Goal: Task Accomplishment & Management: Use online tool/utility

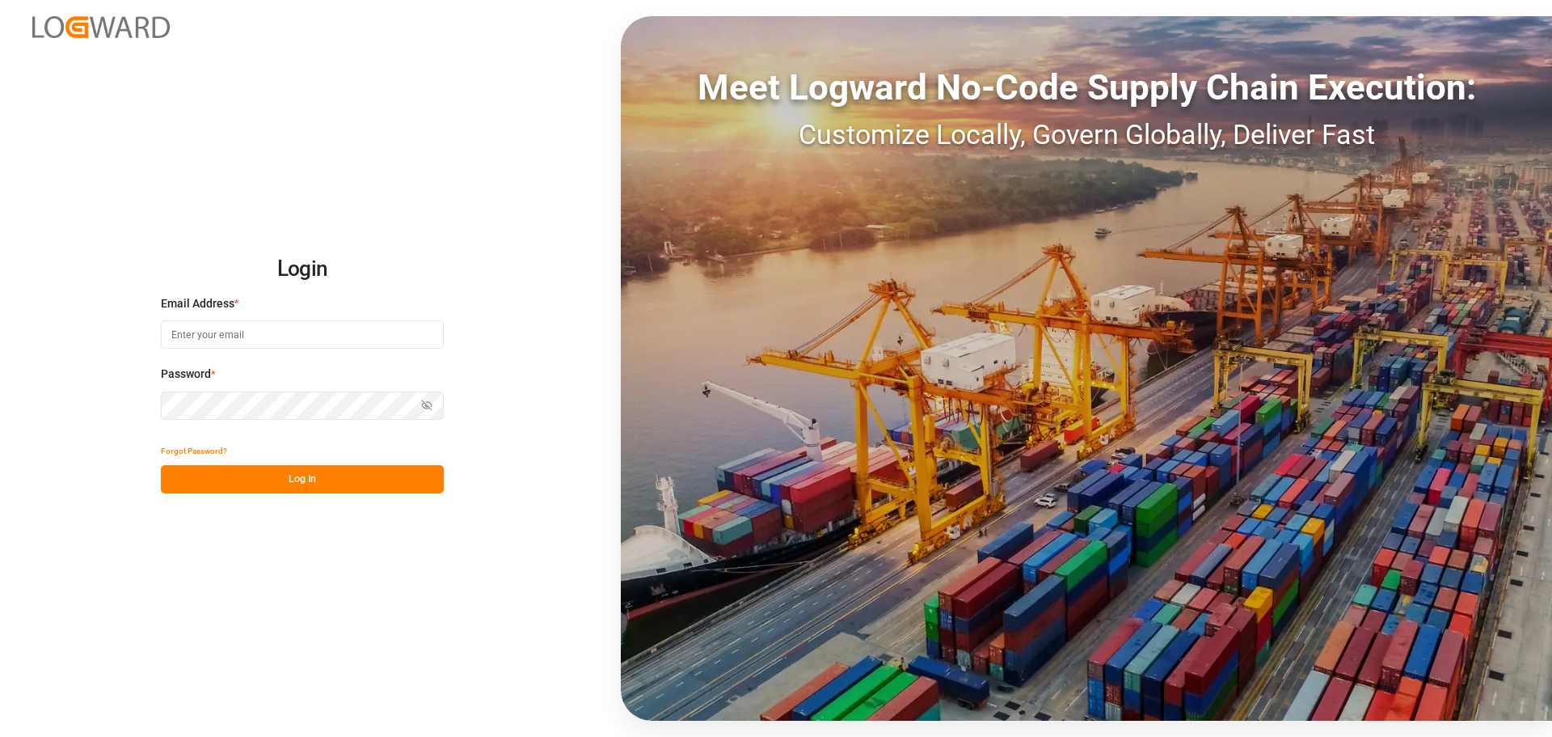
click at [238, 345] on input at bounding box center [302, 334] width 283 height 28
type input "[PERSON_NAME][EMAIL_ADDRESS][PERSON_NAME][DOMAIN_NAME]"
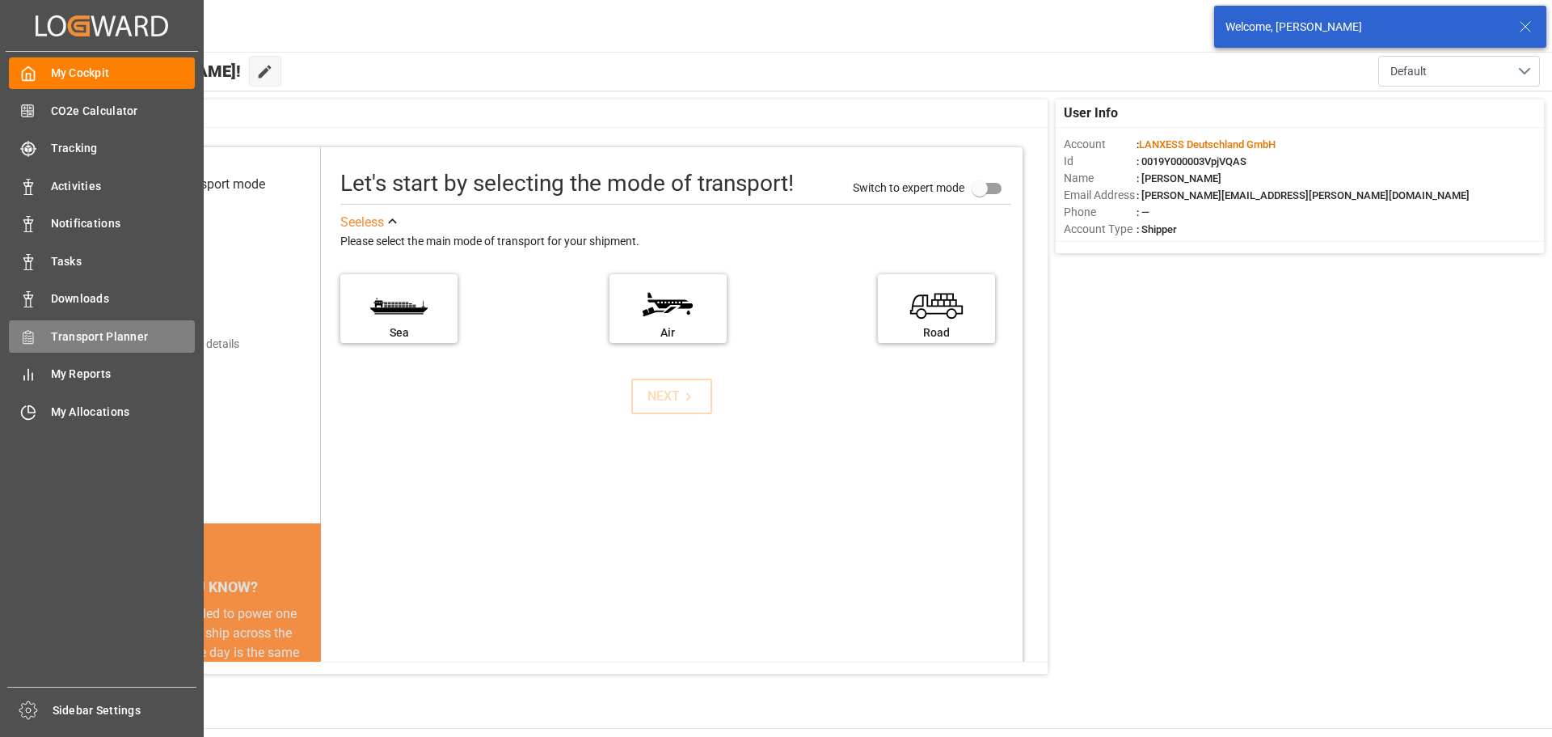
click at [78, 340] on span "Transport Planner" at bounding box center [123, 336] width 145 height 17
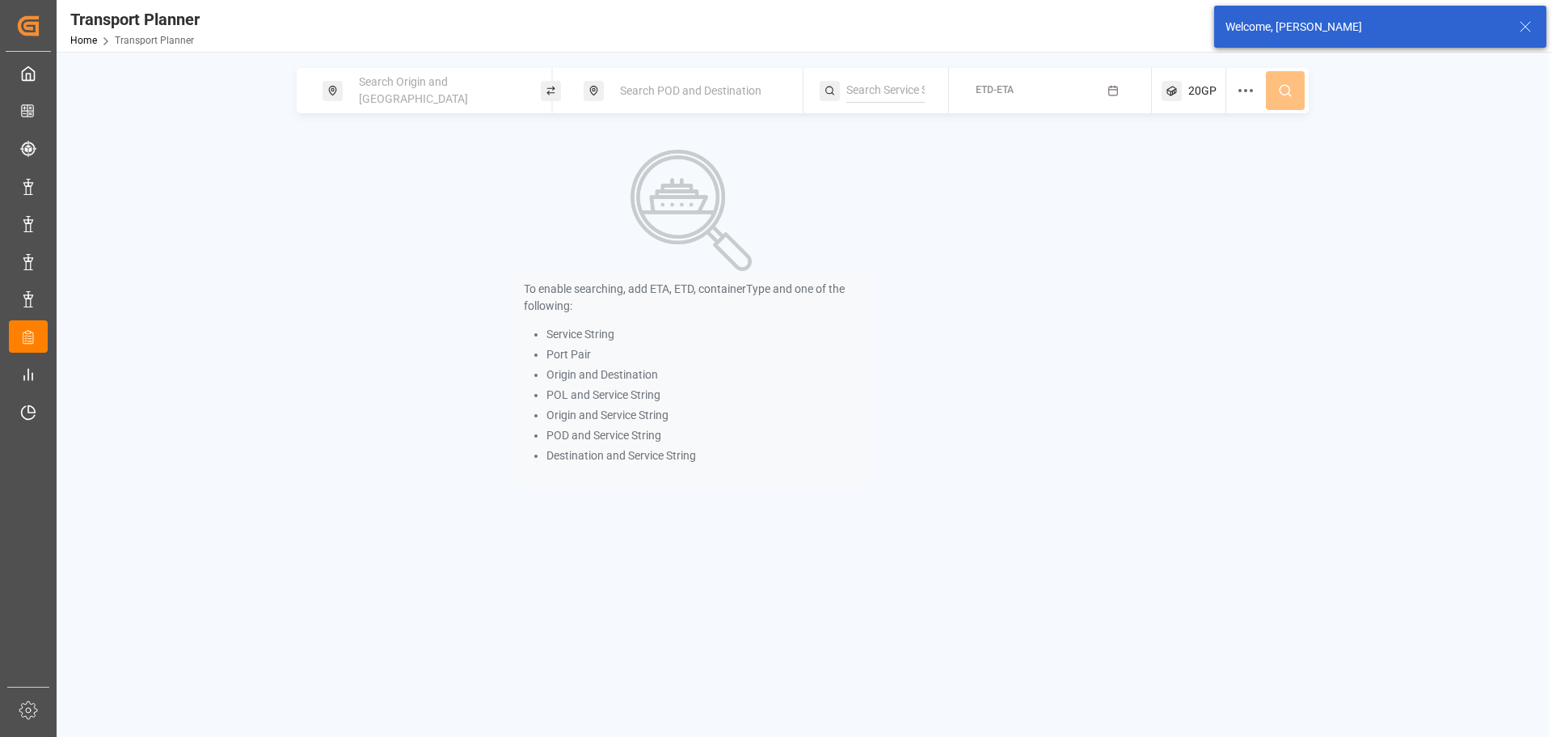
click at [379, 91] on span "Search Origin and [GEOGRAPHIC_DATA]" at bounding box center [413, 90] width 109 height 30
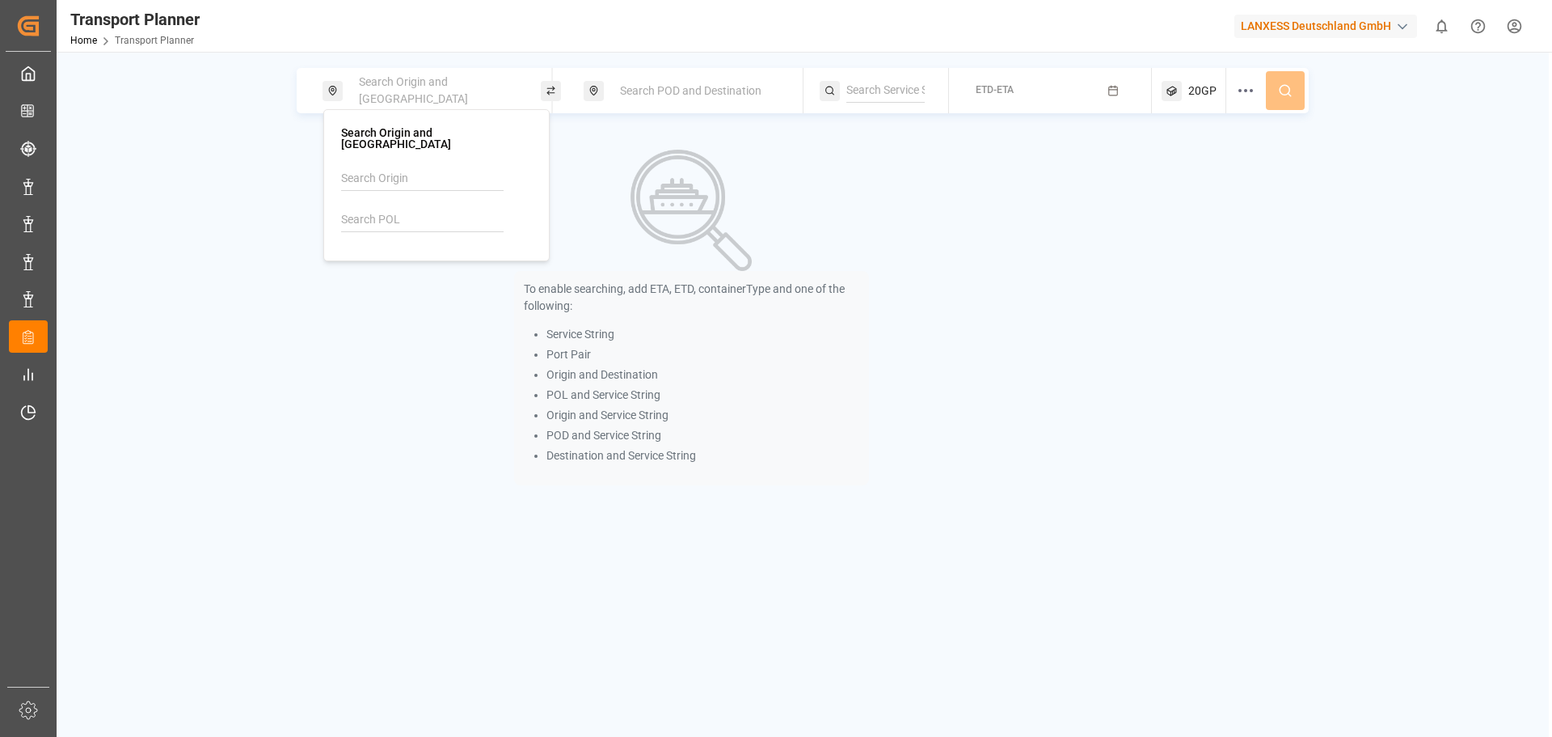
click at [367, 214] on input at bounding box center [422, 220] width 163 height 24
click at [487, 280] on li "NLRTM [GEOGRAPHIC_DATA]" at bounding box center [439, 272] width 183 height 47
click at [405, 257] on b "NLRTM" at bounding box center [401, 263] width 39 height 13
type input "NLRTM"
click at [642, 76] on div "Search POD and Destination" at bounding box center [697, 91] width 175 height 30
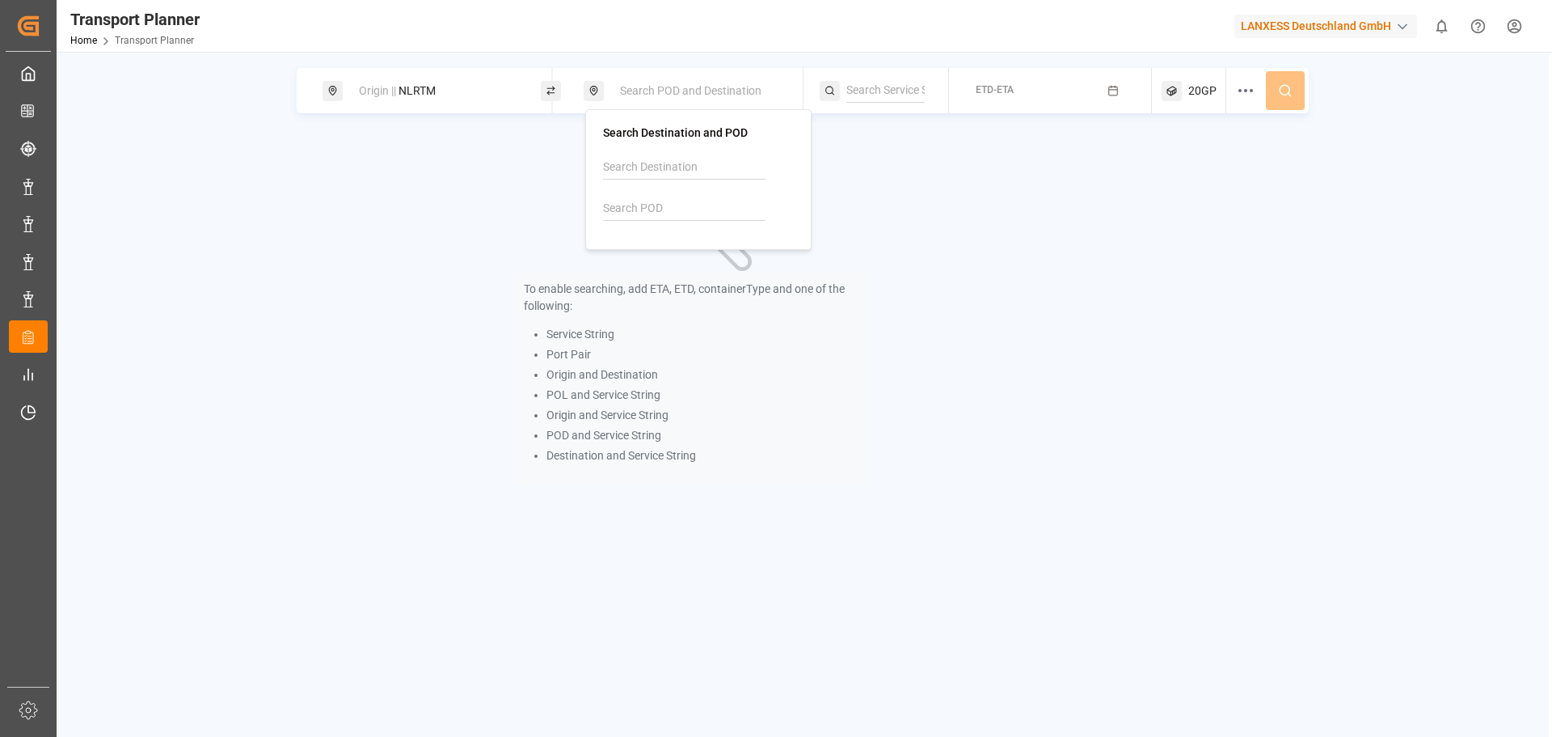
click at [651, 212] on input at bounding box center [684, 208] width 163 height 24
click at [664, 245] on span "INNSA" at bounding box center [661, 252] width 34 height 17
type input "INNSA"
click at [1045, 94] on button "ETD-ETA" at bounding box center [1051, 91] width 184 height 32
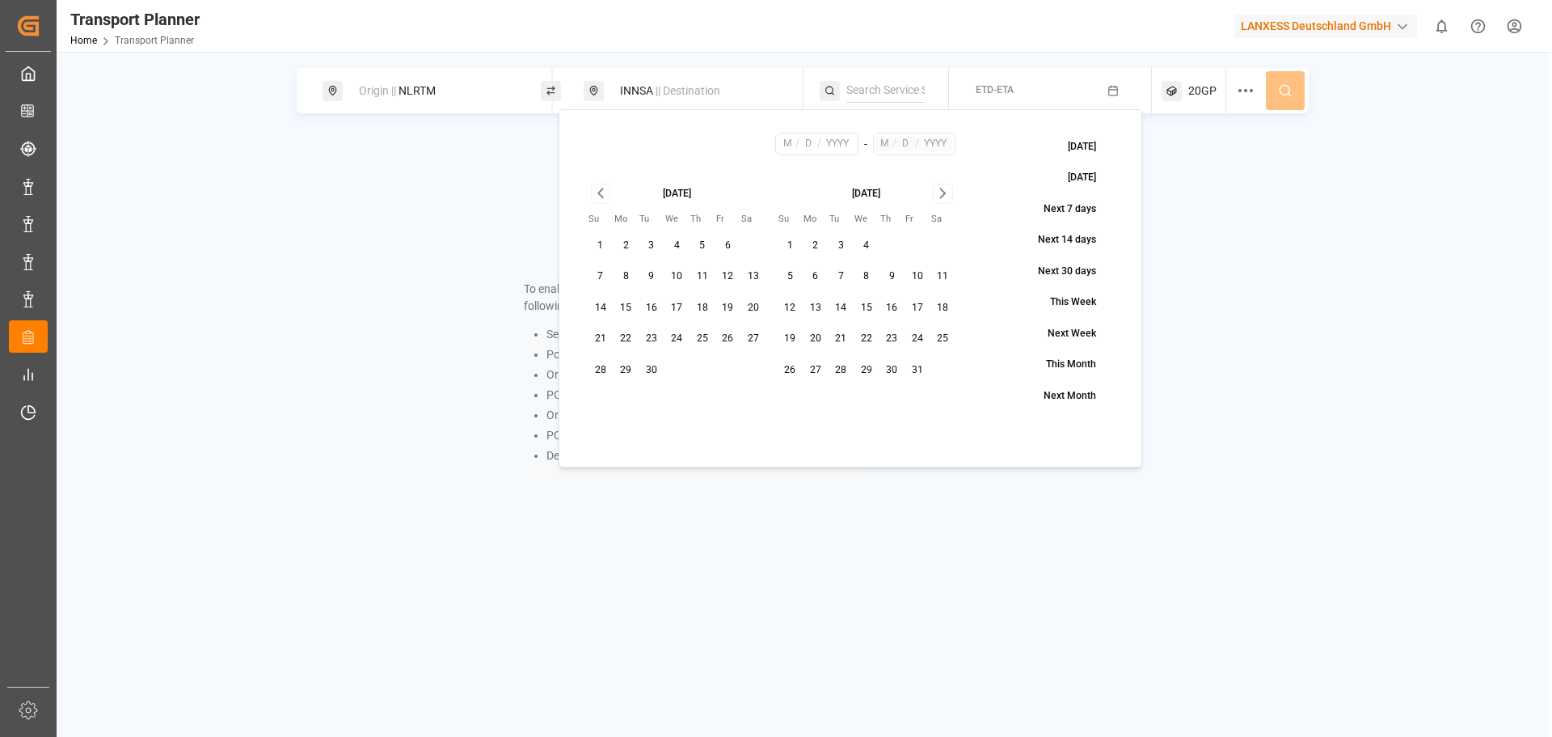
click at [819, 249] on button "2" at bounding box center [816, 246] width 26 height 26
type input "10"
type input "2"
type input "2025"
click at [943, 189] on icon "Go to next month" at bounding box center [943, 193] width 19 height 19
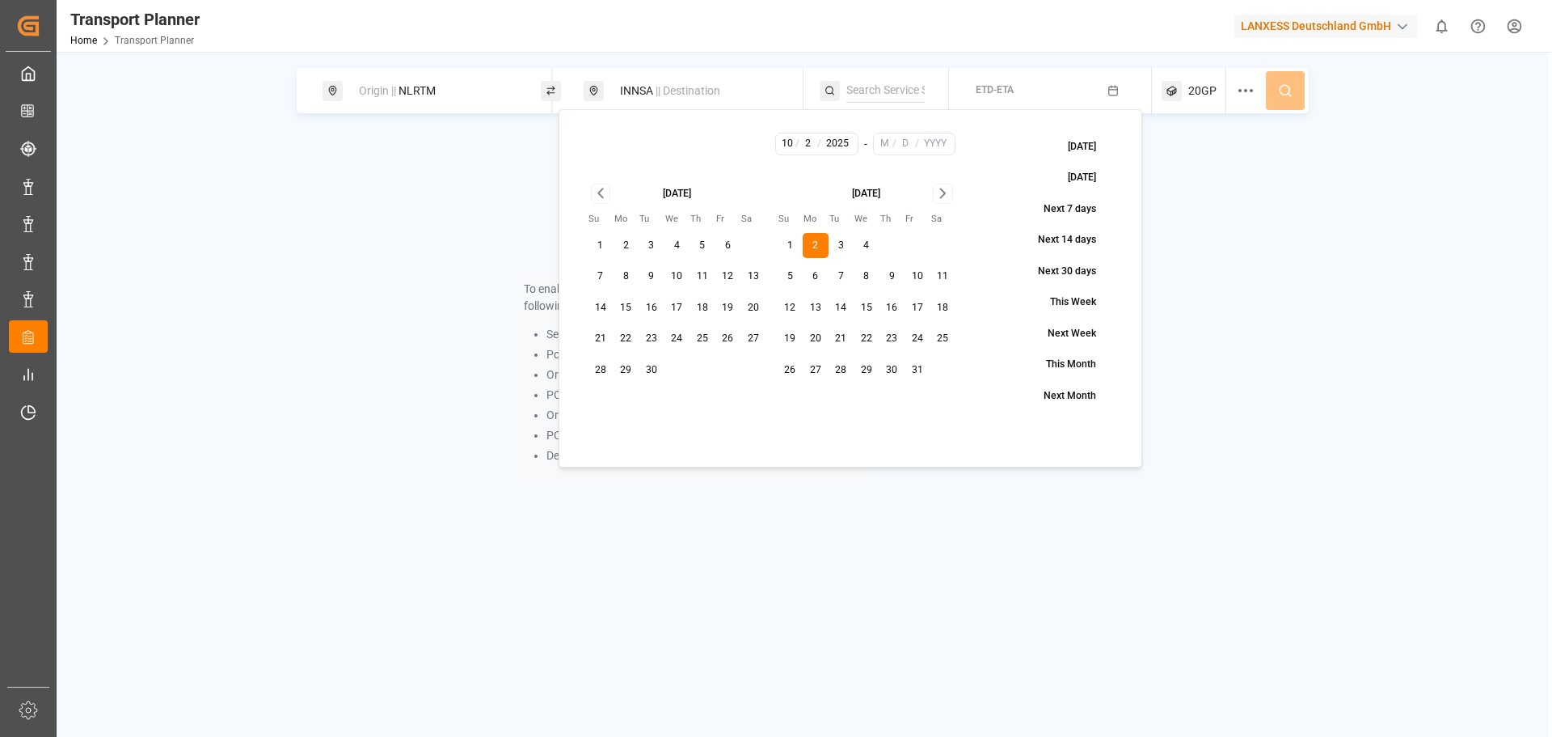
click at [943, 189] on icon "Go to next month" at bounding box center [943, 193] width 19 height 19
click at [876, 375] on button "31" at bounding box center [867, 370] width 26 height 26
type input "12"
type input "31"
type input "2025"
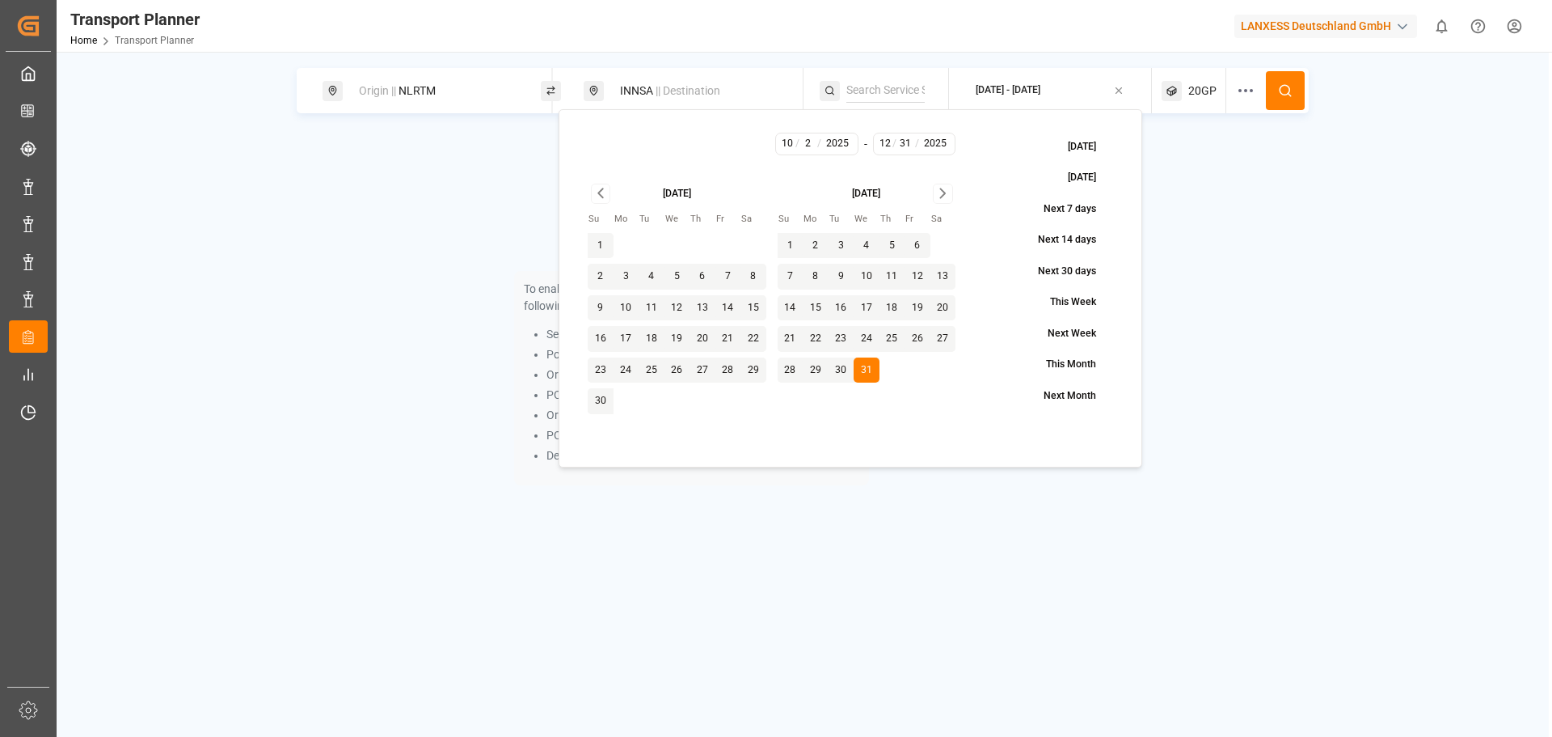
click at [1283, 95] on circle at bounding box center [1285, 90] width 10 height 10
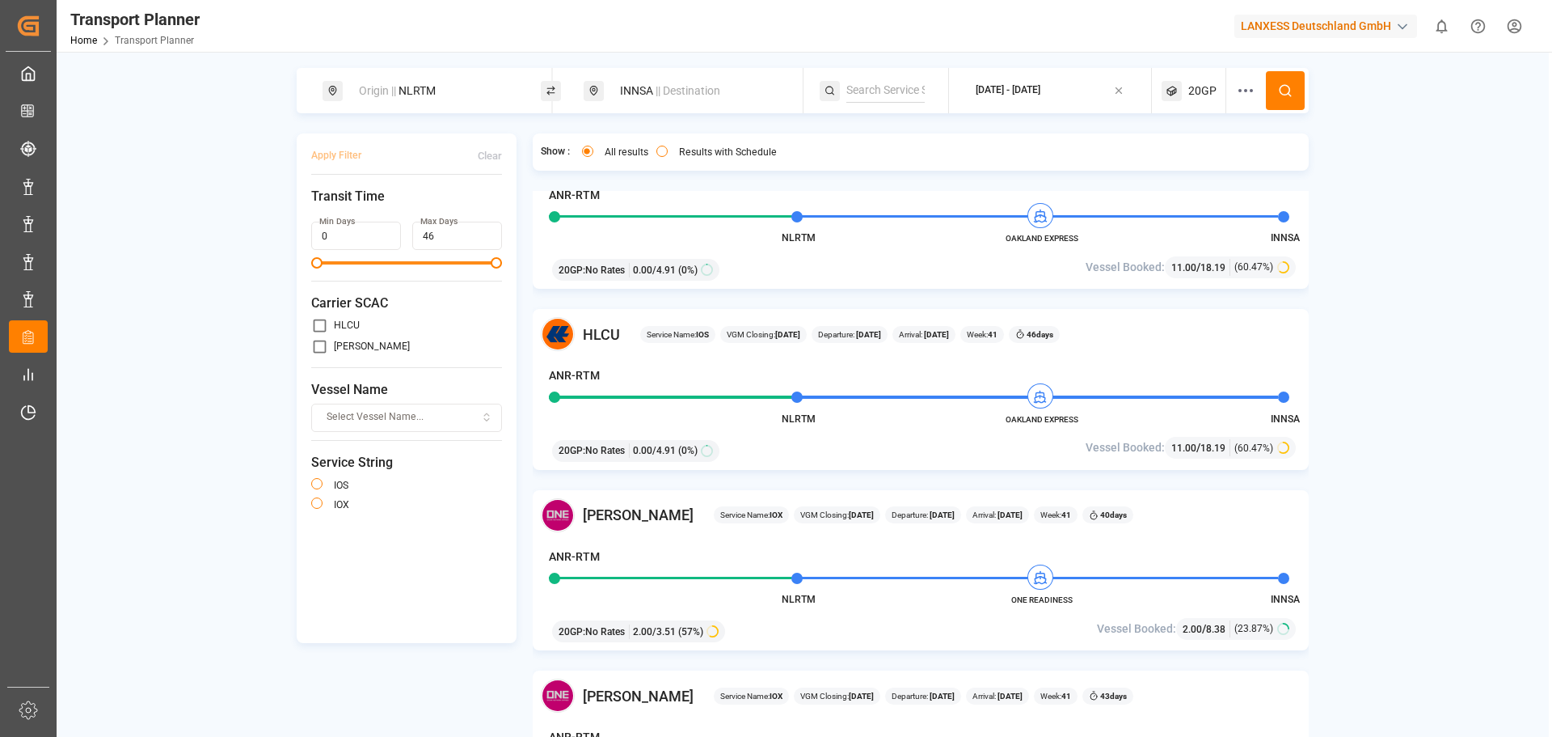
scroll to position [970, 0]
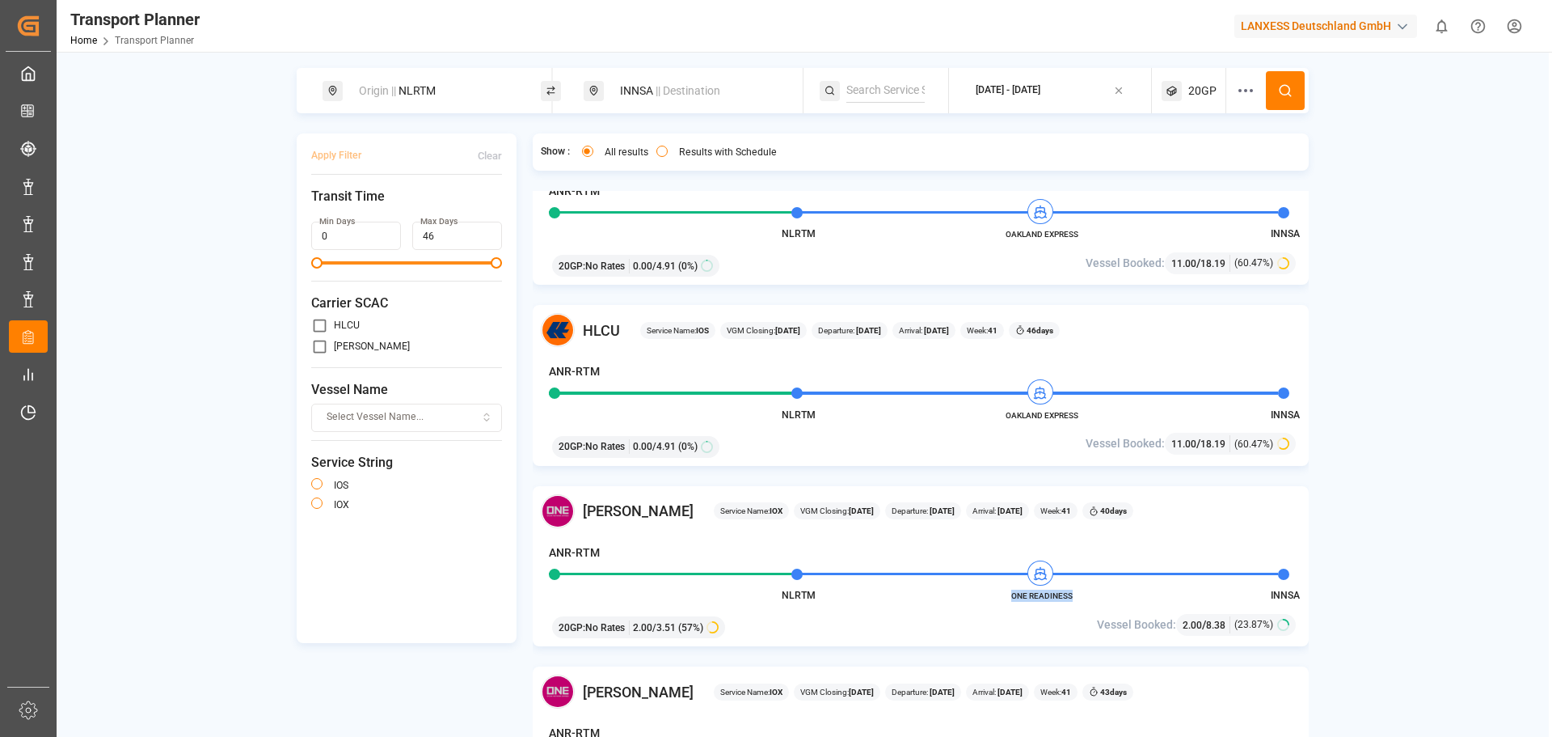
drag, startPoint x: 1076, startPoint y: 593, endPoint x: 1009, endPoint y: 598, distance: 67.3
click at [1009, 598] on span "ONE READINESS" at bounding box center [1042, 595] width 89 height 12
copy span "ONE READINESS"
